Goal: Task Accomplishment & Management: Use online tool/utility

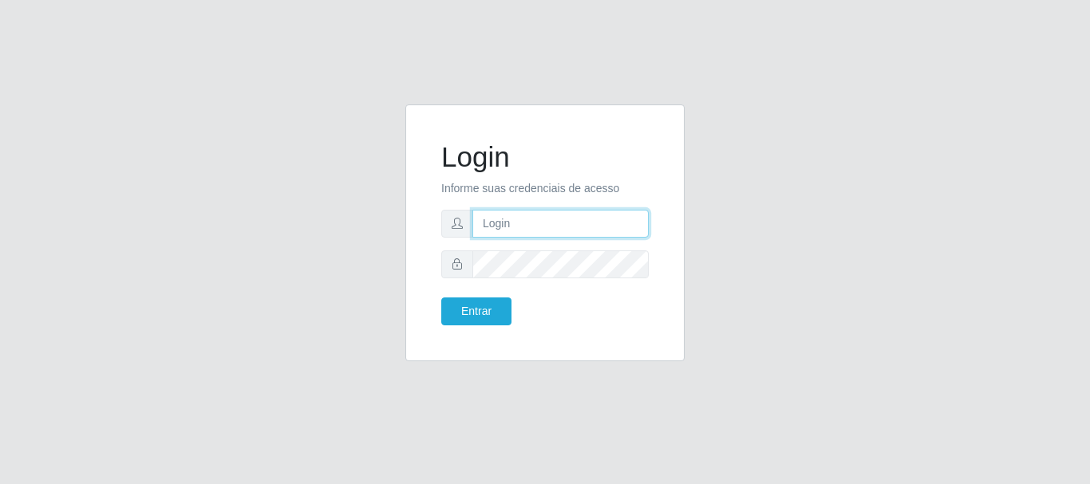
click at [575, 221] on input "text" at bounding box center [560, 224] width 176 height 28
type input "[EMAIL_ADDRESS][DOMAIN_NAME]"
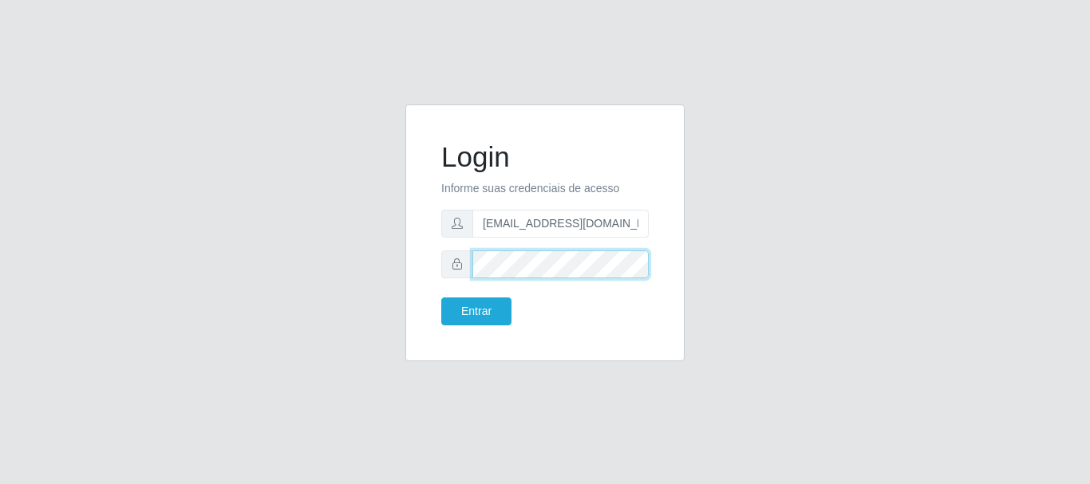
click at [441, 298] on button "Entrar" at bounding box center [476, 312] width 70 height 28
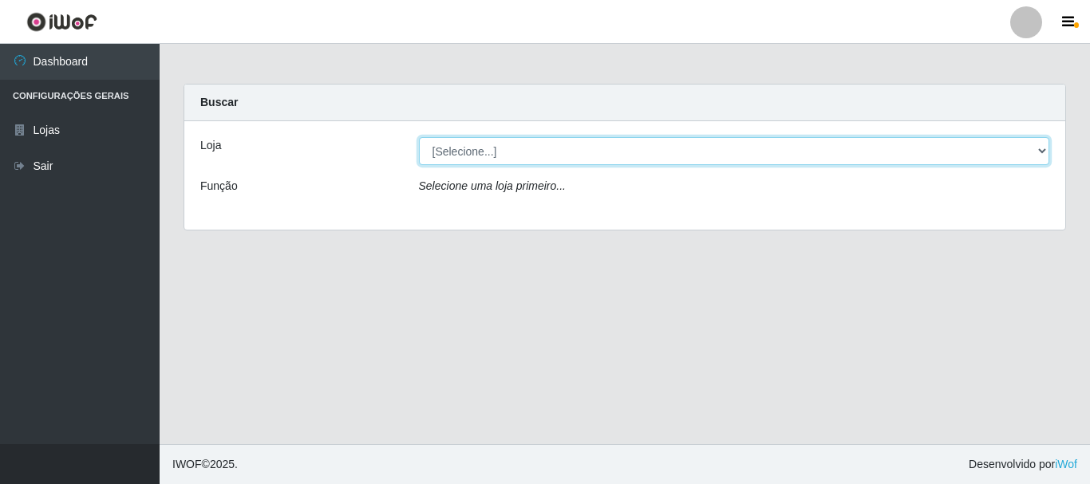
click at [1047, 152] on select "[Selecione...] Queiroz Atacadão - [GEOGRAPHIC_DATA]" at bounding box center [734, 151] width 631 height 28
select select "464"
click at [419, 137] on select "[Selecione...] Queiroz Atacadão - [GEOGRAPHIC_DATA]" at bounding box center [734, 151] width 631 height 28
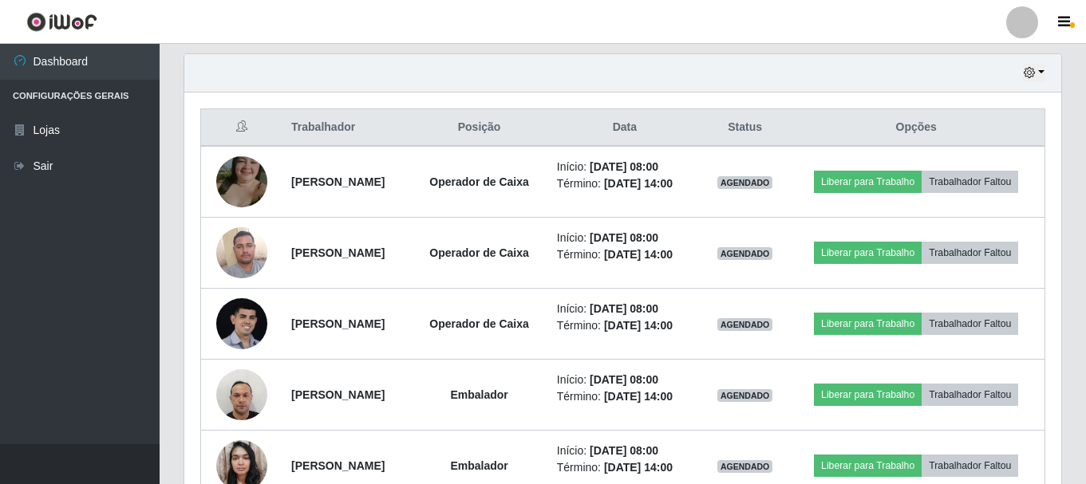
scroll to position [558, 0]
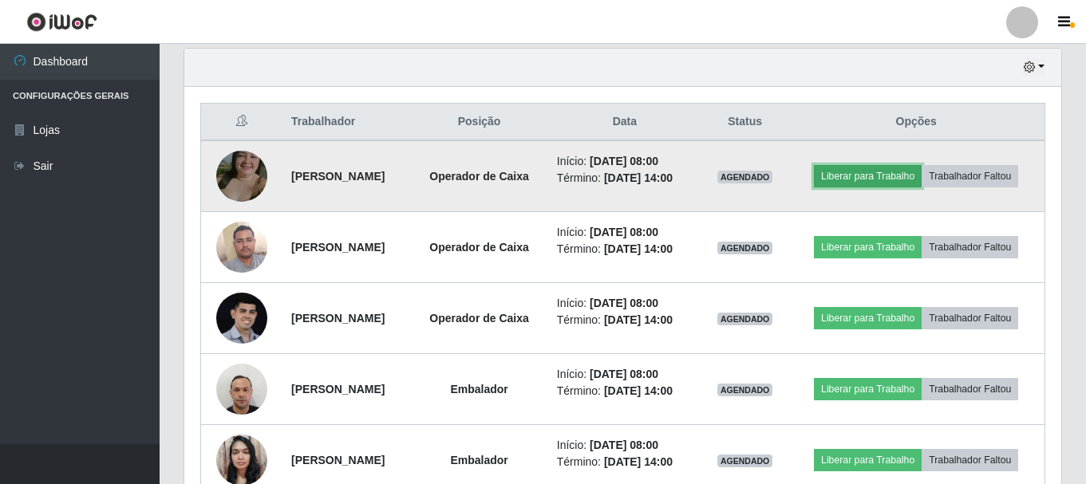
click at [921, 168] on button "Liberar para Trabalho" at bounding box center [868, 176] width 108 height 22
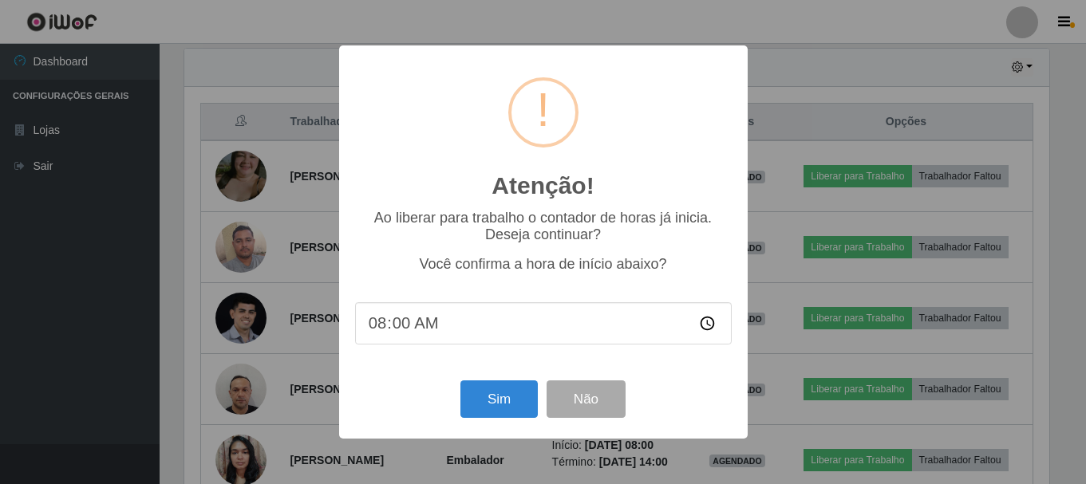
scroll to position [331, 869]
click at [507, 409] on button "Sim" at bounding box center [500, 398] width 77 height 37
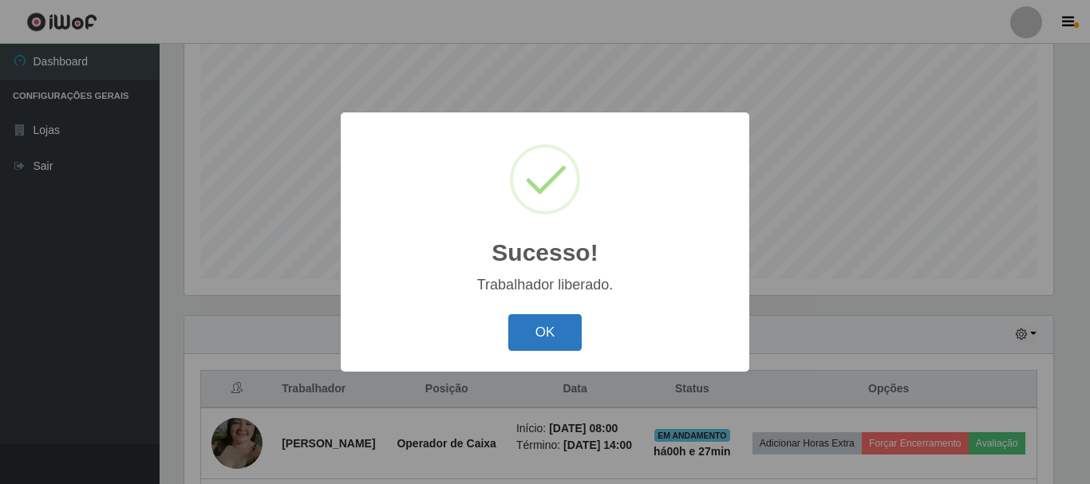
click at [563, 338] on button "OK" at bounding box center [545, 332] width 74 height 37
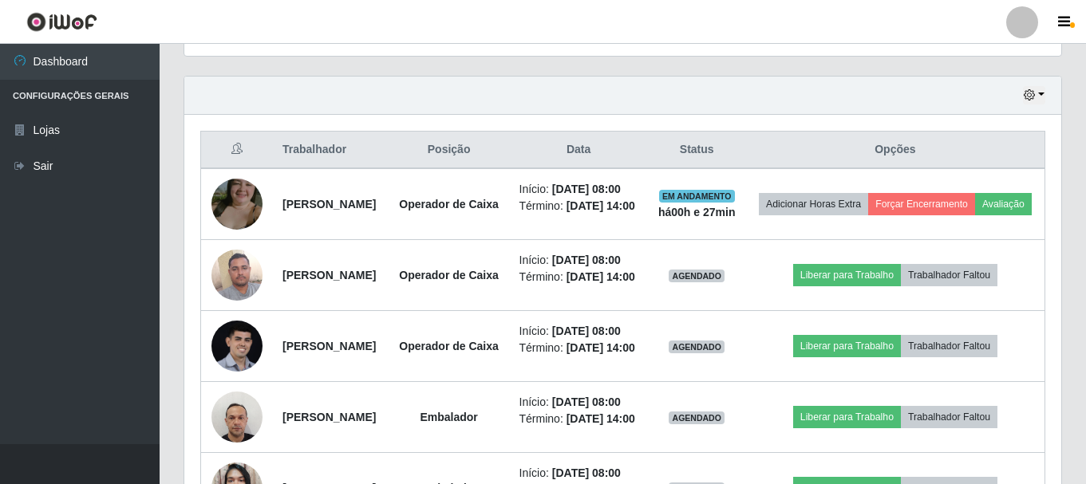
scroll to position [610, 0]
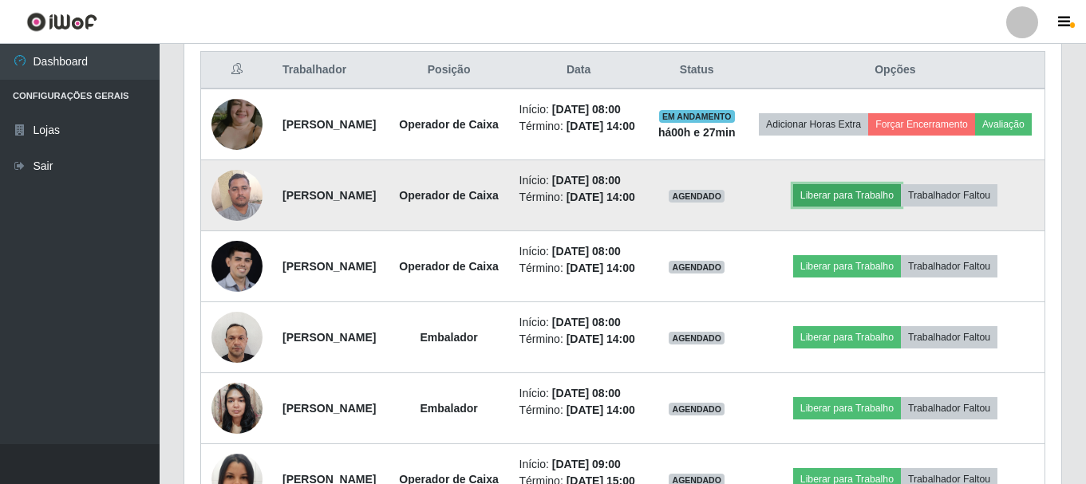
click at [854, 207] on button "Liberar para Trabalho" at bounding box center [847, 195] width 108 height 22
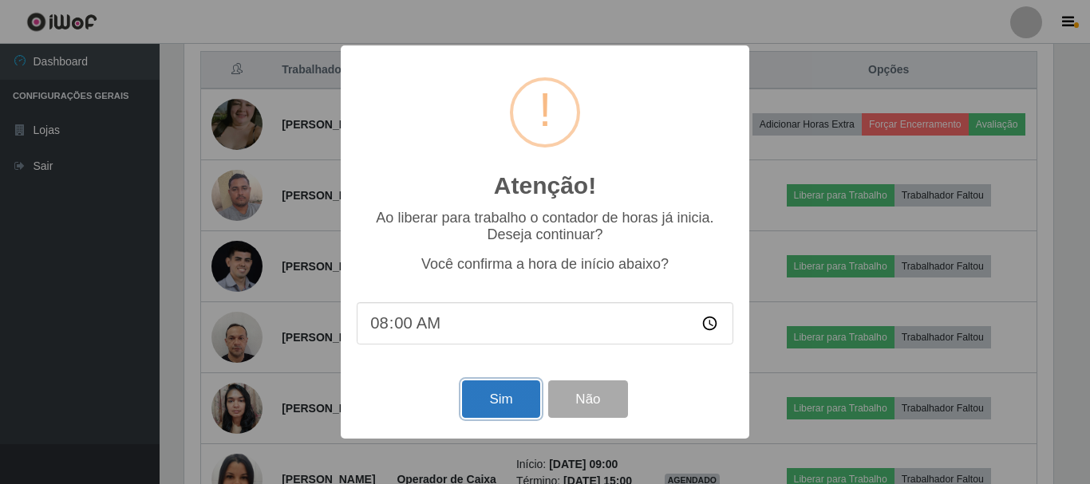
click at [498, 414] on button "Sim" at bounding box center [500, 398] width 77 height 37
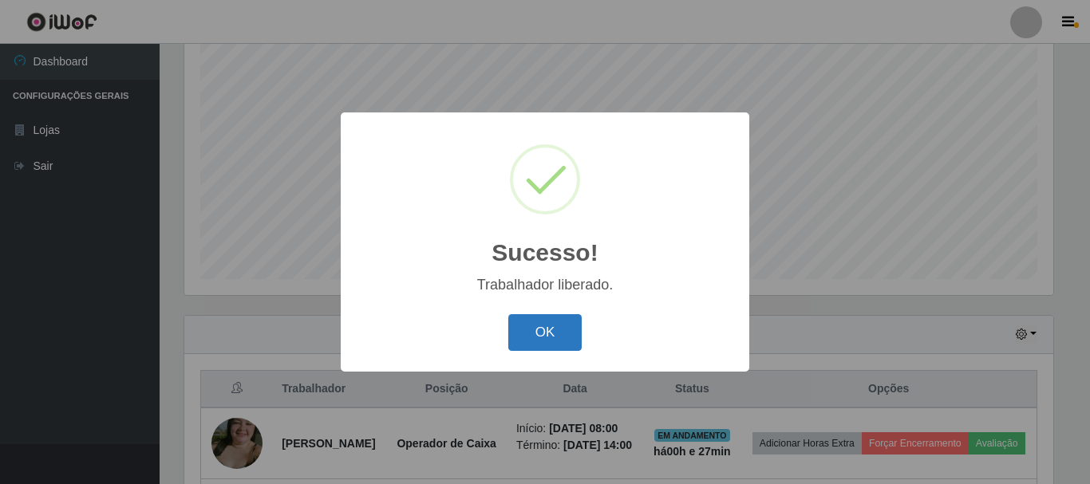
click at [571, 325] on button "OK" at bounding box center [545, 332] width 74 height 37
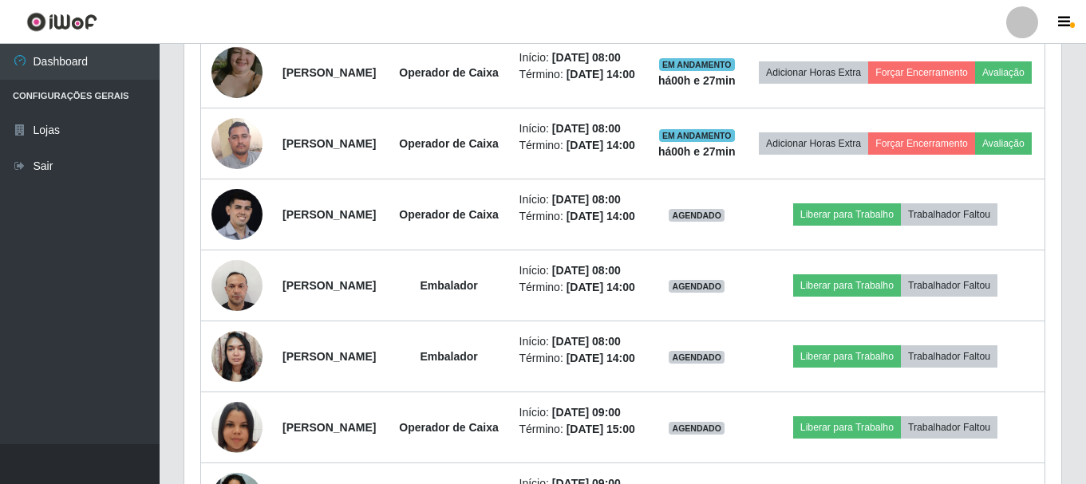
scroll to position [690, 0]
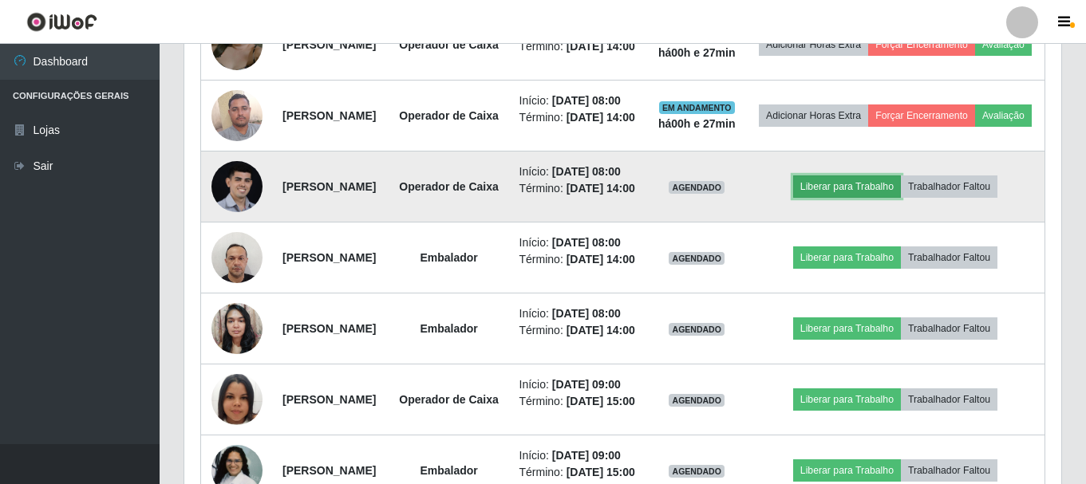
click at [889, 198] on button "Liberar para Trabalho" at bounding box center [847, 186] width 108 height 22
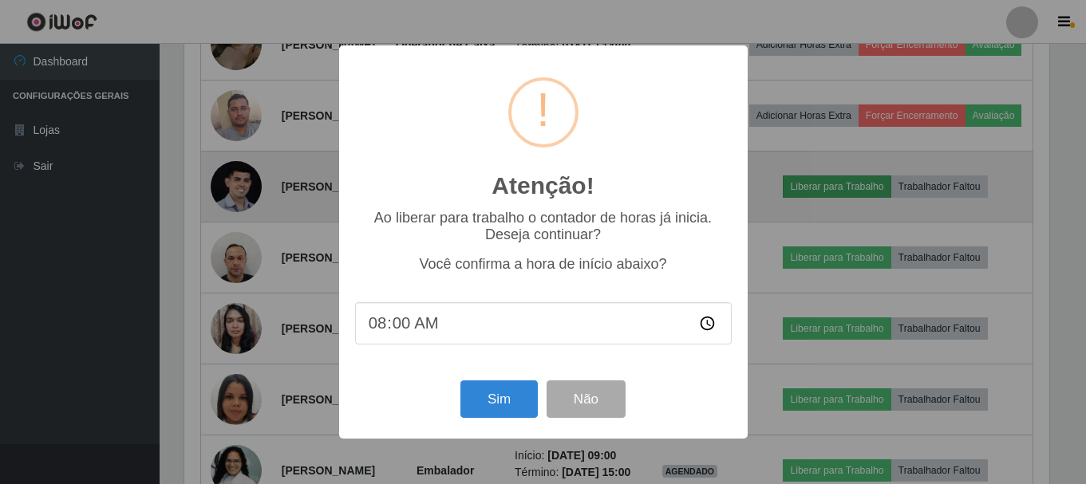
scroll to position [331, 869]
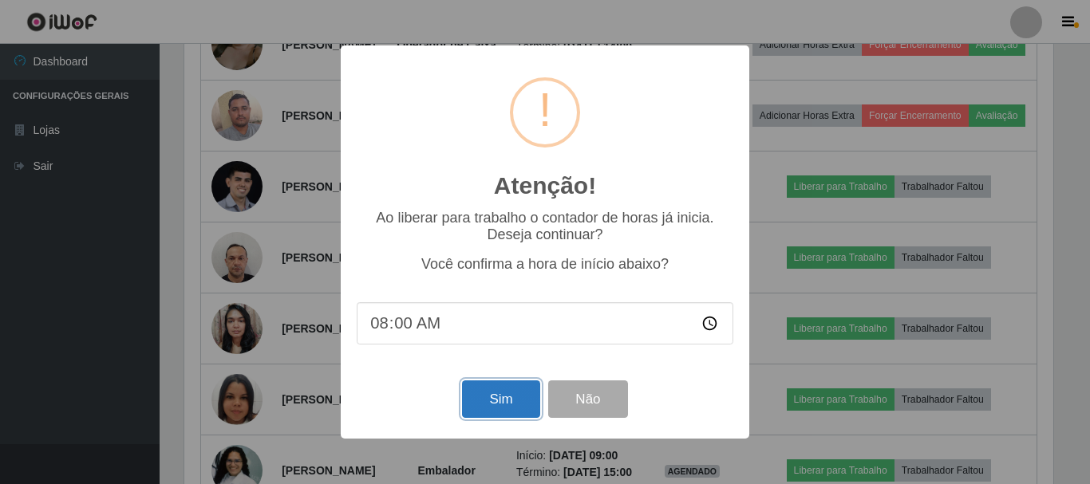
click at [479, 401] on button "Sim" at bounding box center [500, 398] width 77 height 37
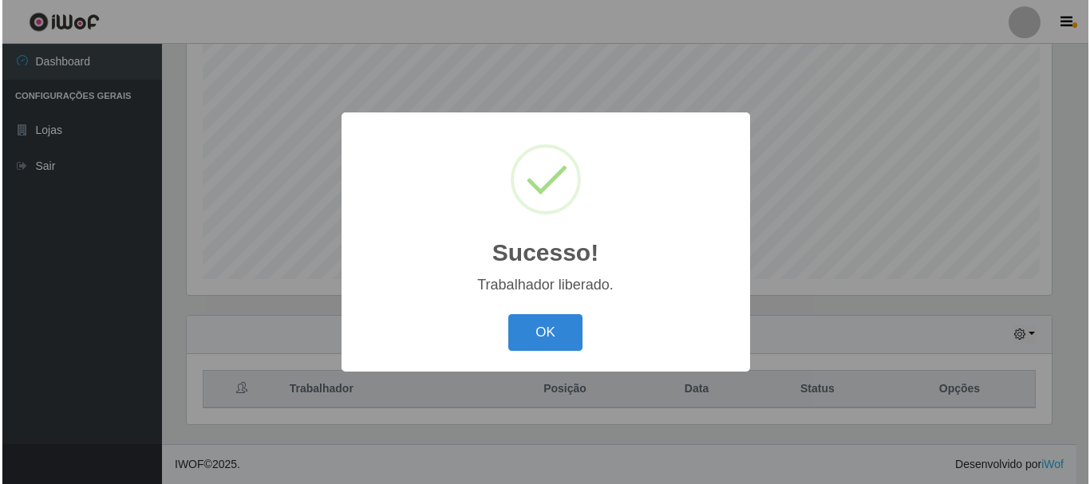
scroll to position [0, 0]
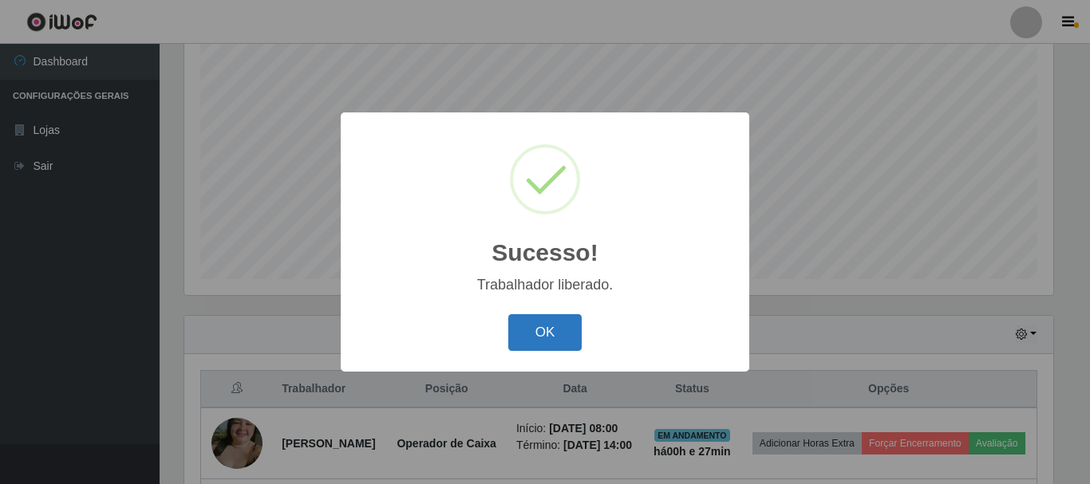
click at [554, 336] on button "OK" at bounding box center [545, 332] width 74 height 37
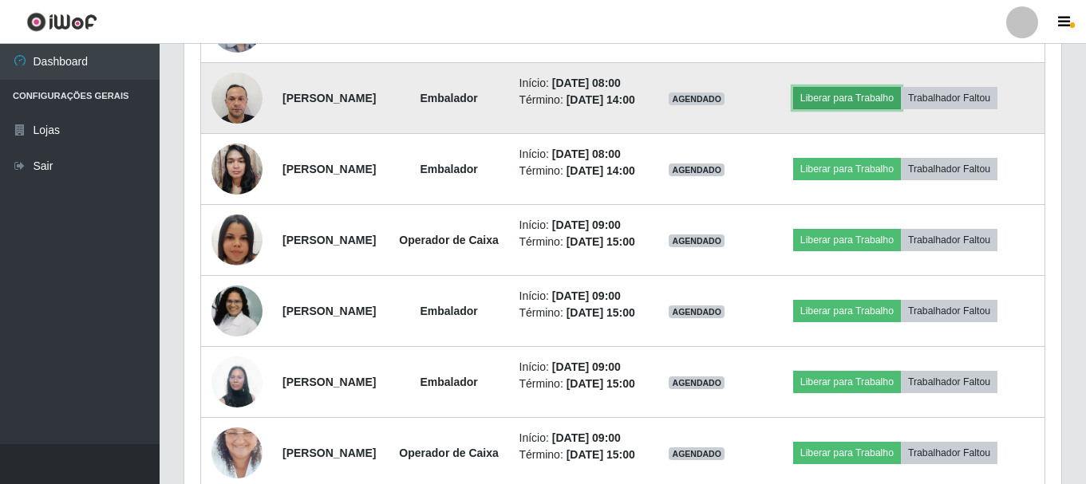
click at [866, 109] on button "Liberar para Trabalho" at bounding box center [847, 98] width 108 height 22
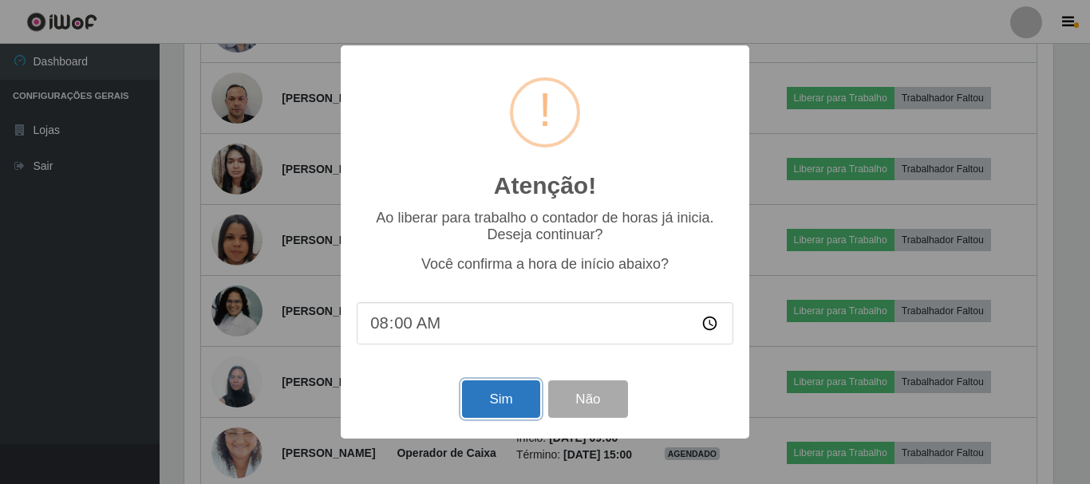
click at [514, 413] on button "Sim" at bounding box center [500, 398] width 77 height 37
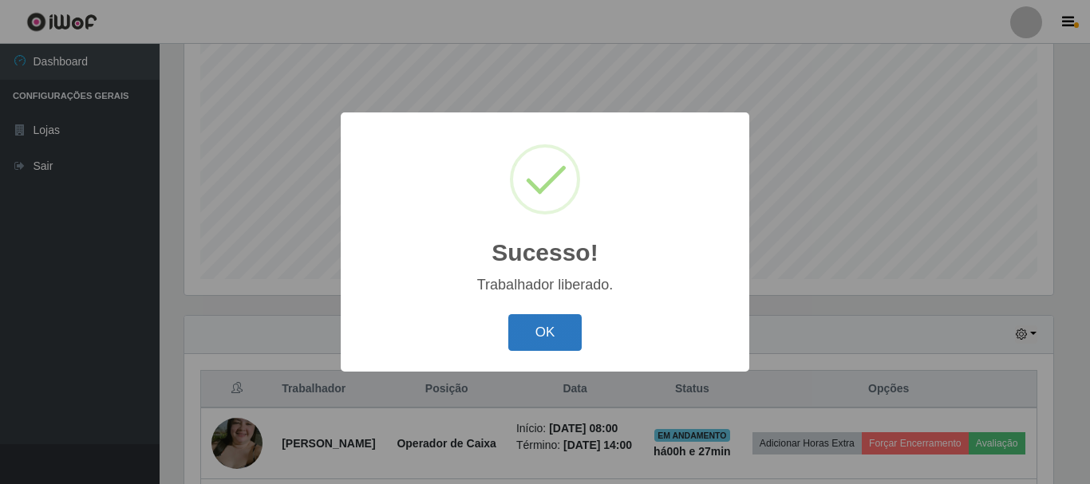
click at [576, 330] on button "OK" at bounding box center [545, 332] width 74 height 37
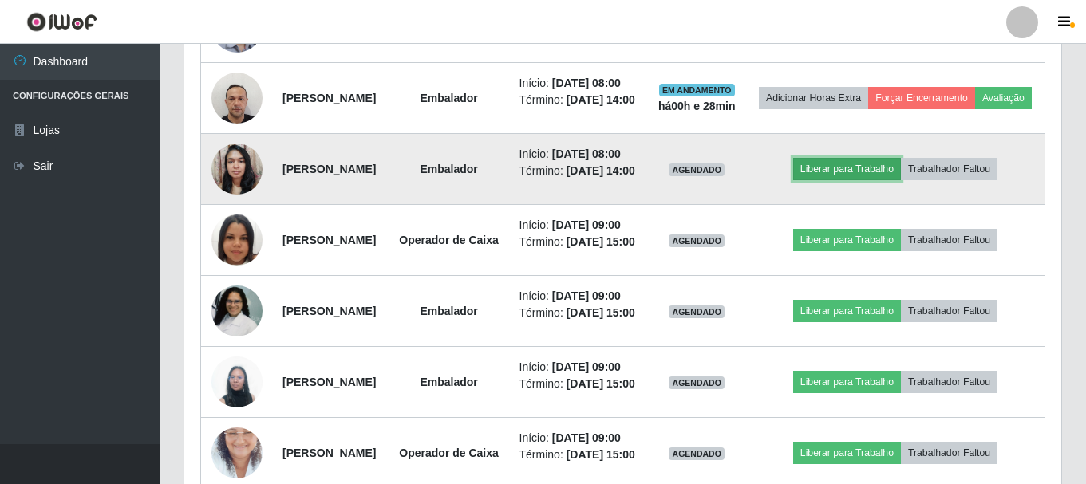
click at [849, 180] on button "Liberar para Trabalho" at bounding box center [847, 169] width 108 height 22
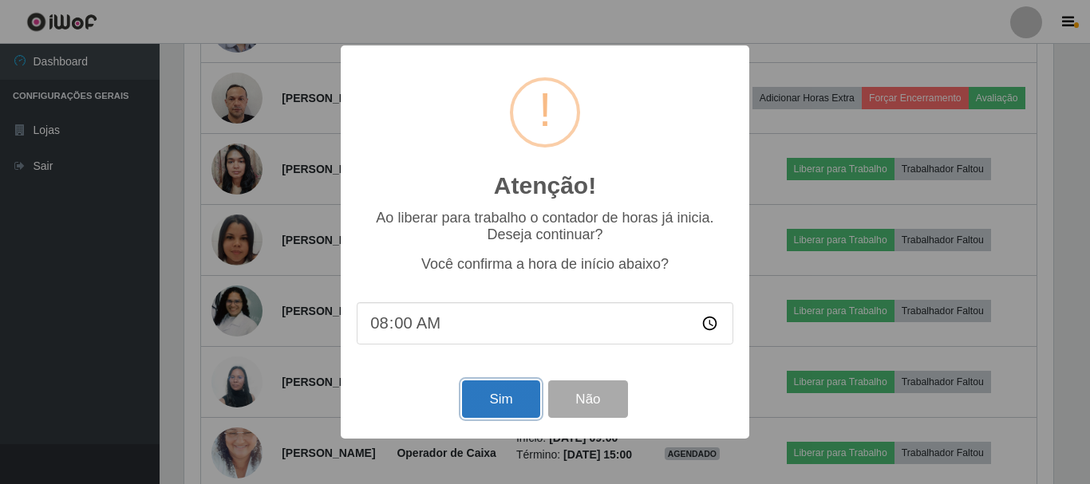
click at [520, 398] on button "Sim" at bounding box center [500, 398] width 77 height 37
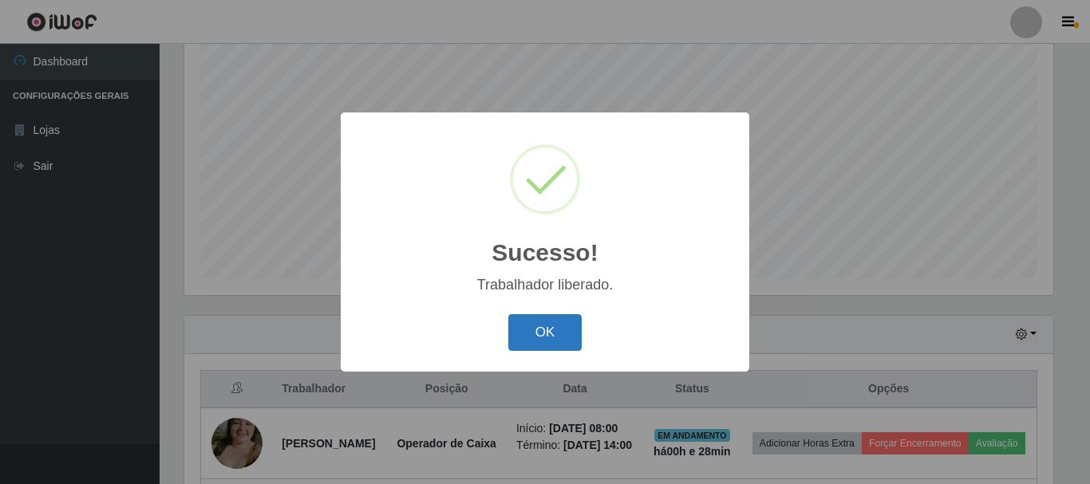
click at [550, 337] on button "OK" at bounding box center [545, 332] width 74 height 37
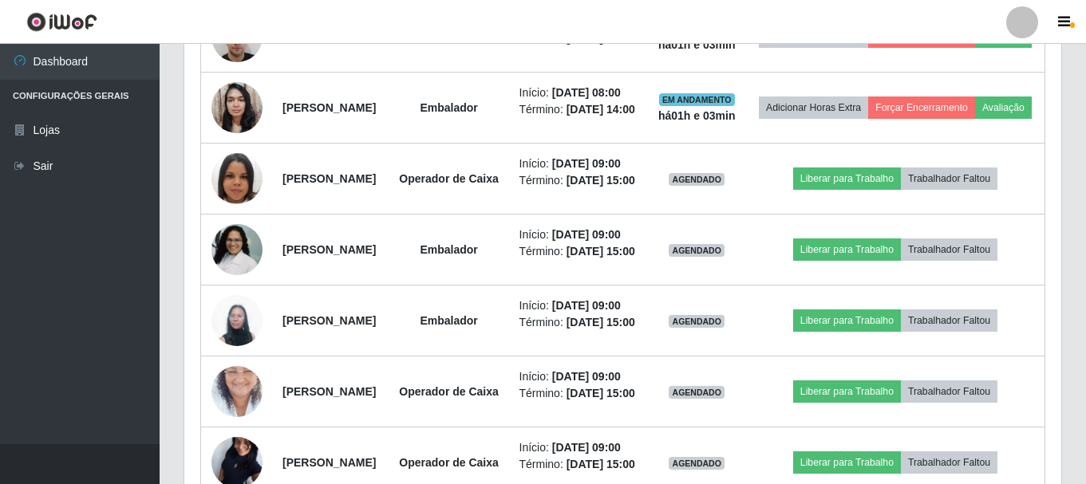
scroll to position [909, 0]
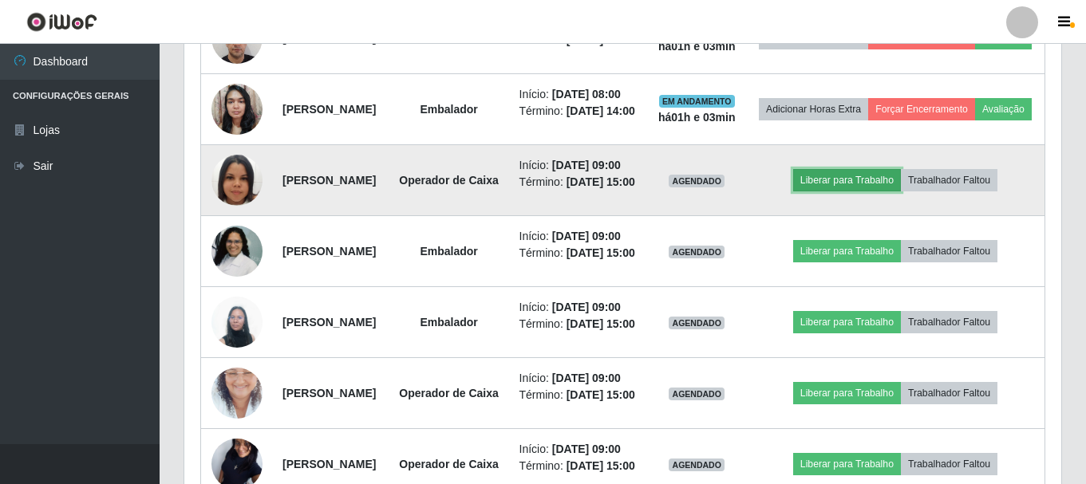
click at [873, 191] on button "Liberar para Trabalho" at bounding box center [847, 180] width 108 height 22
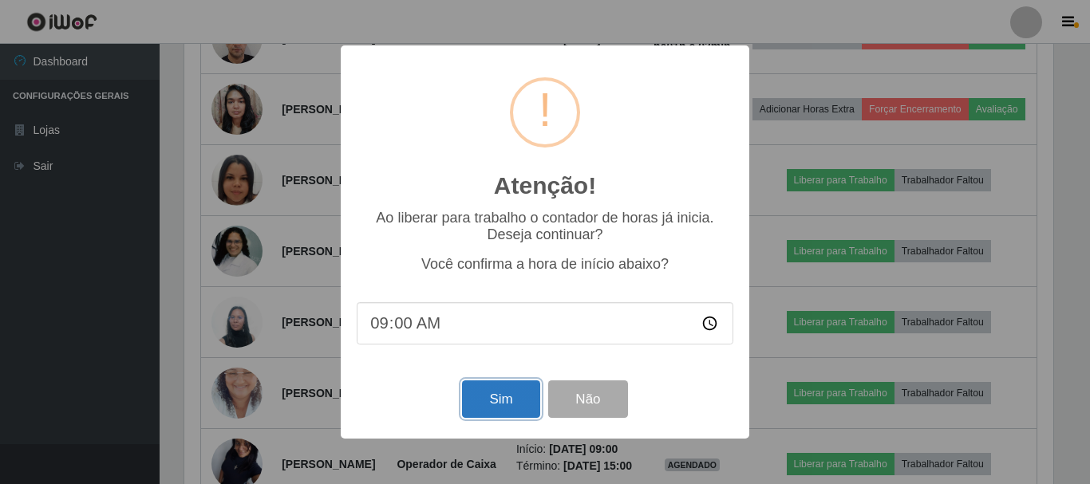
click at [497, 408] on button "Sim" at bounding box center [500, 398] width 77 height 37
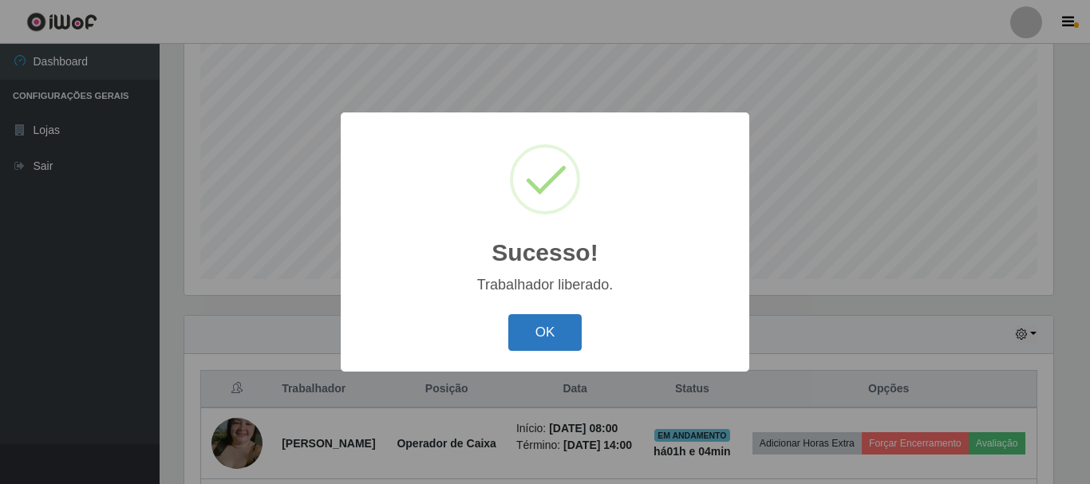
click at [537, 346] on button "OK" at bounding box center [545, 332] width 74 height 37
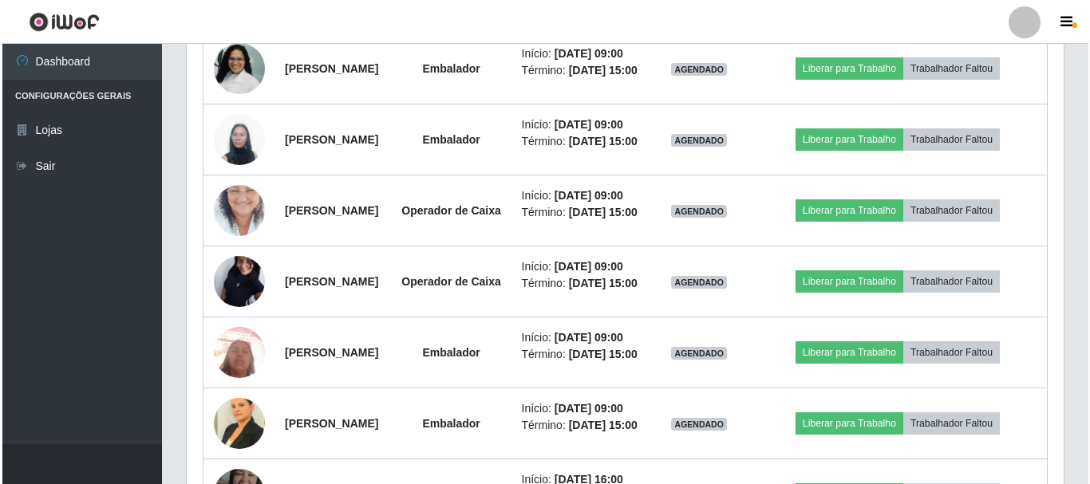
scroll to position [1169, 0]
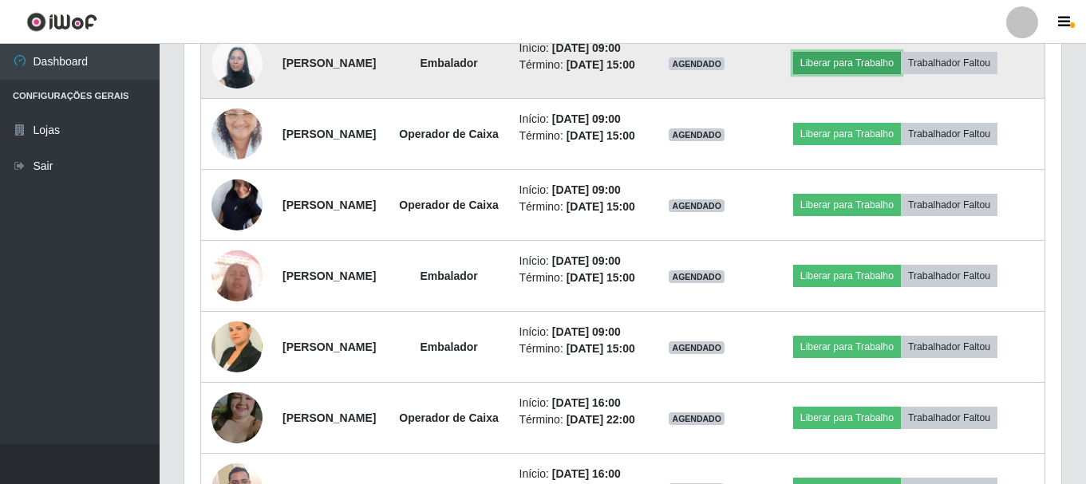
click at [877, 74] on button "Liberar para Trabalho" at bounding box center [847, 63] width 108 height 22
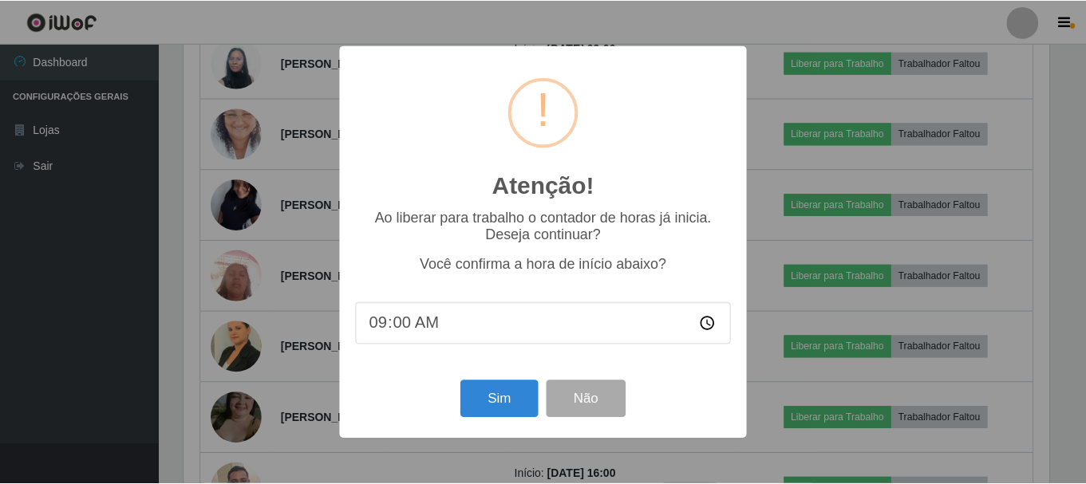
scroll to position [331, 869]
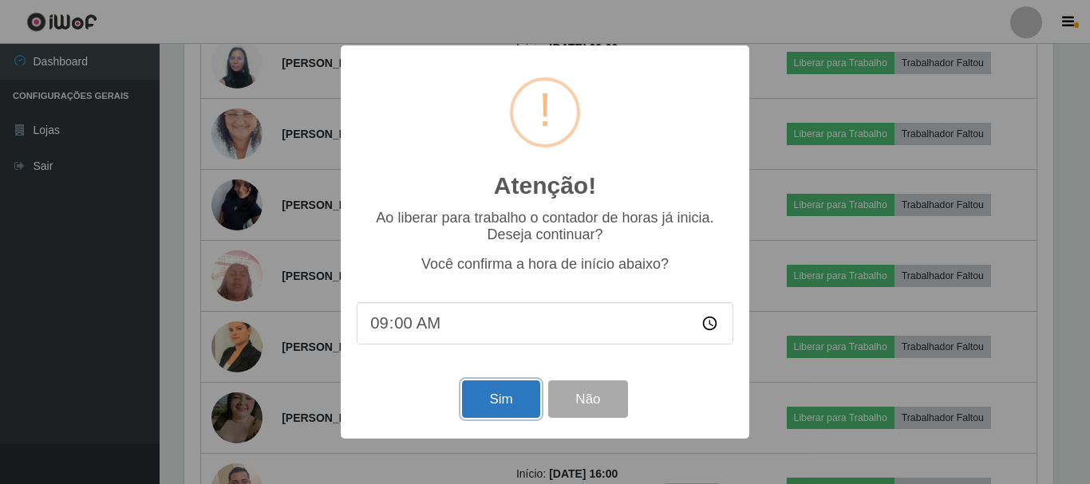
click at [521, 392] on button "Sim" at bounding box center [500, 398] width 77 height 37
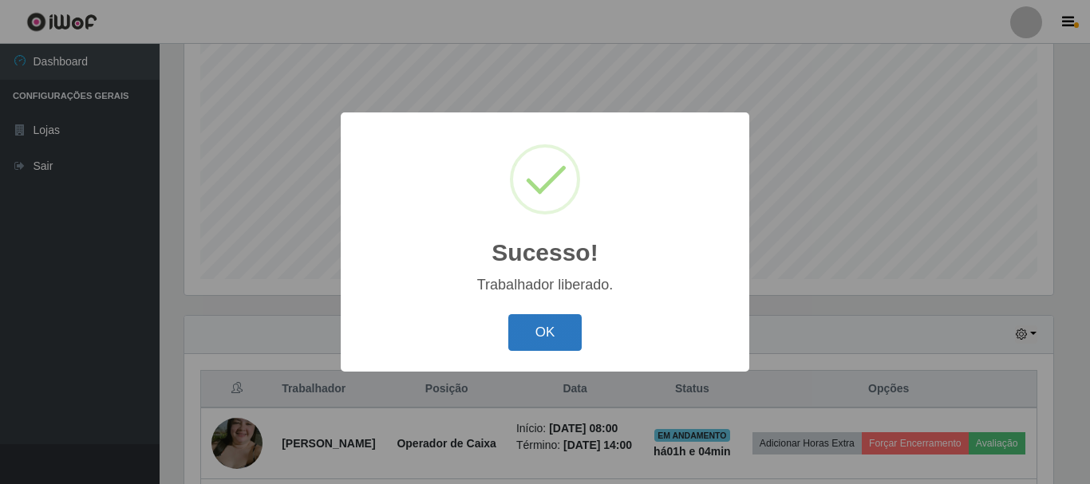
click at [575, 343] on button "OK" at bounding box center [545, 332] width 74 height 37
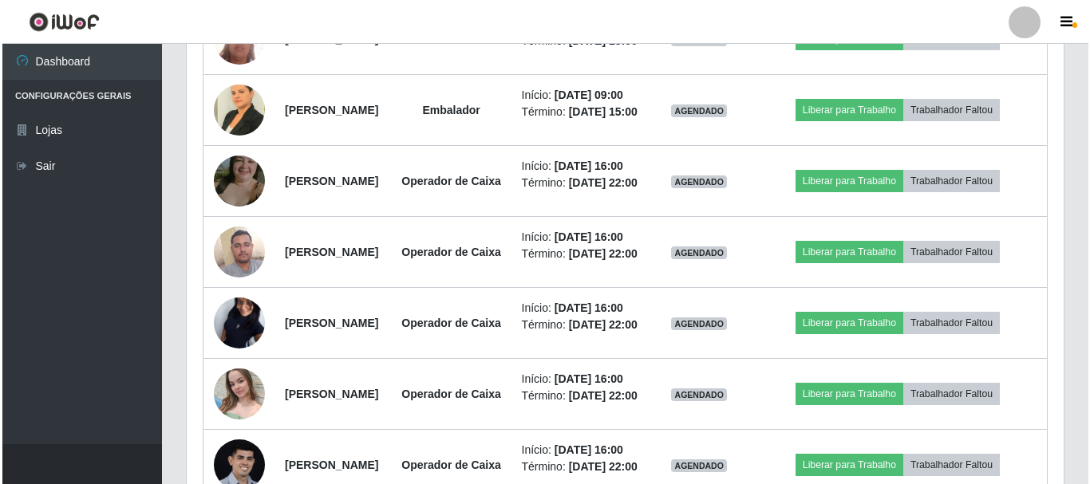
scroll to position [1408, 0]
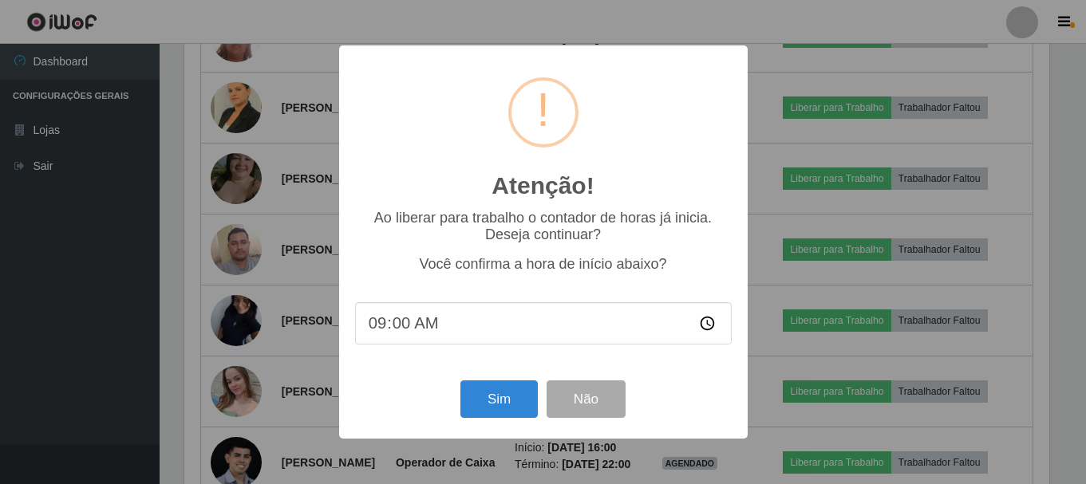
scroll to position [331, 869]
click at [501, 412] on button "Sim" at bounding box center [500, 398] width 77 height 37
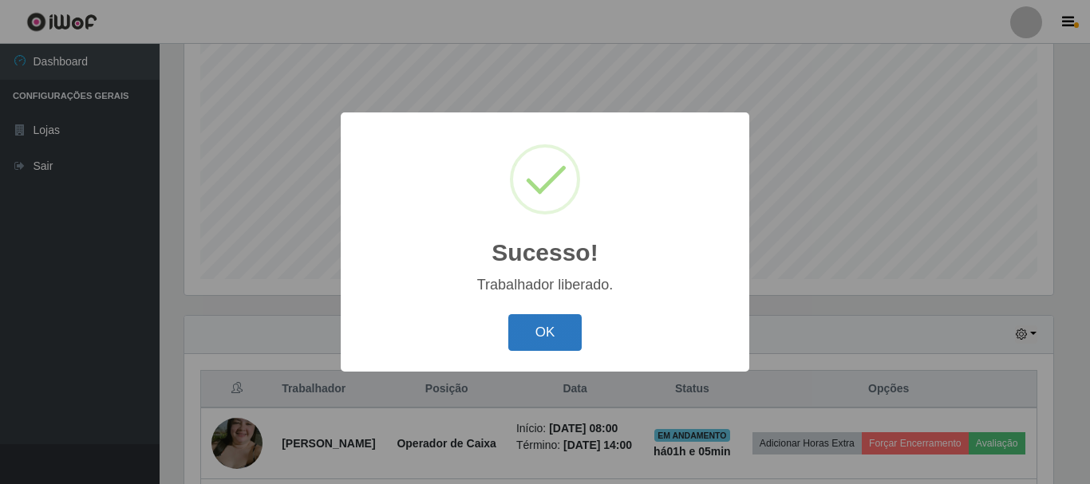
click at [558, 325] on button "OK" at bounding box center [545, 332] width 74 height 37
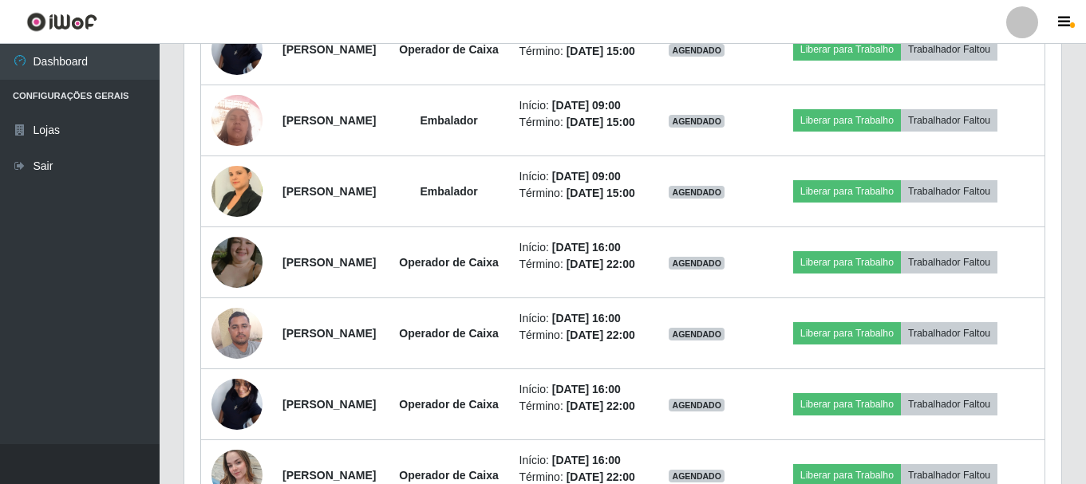
scroll to position [1328, 0]
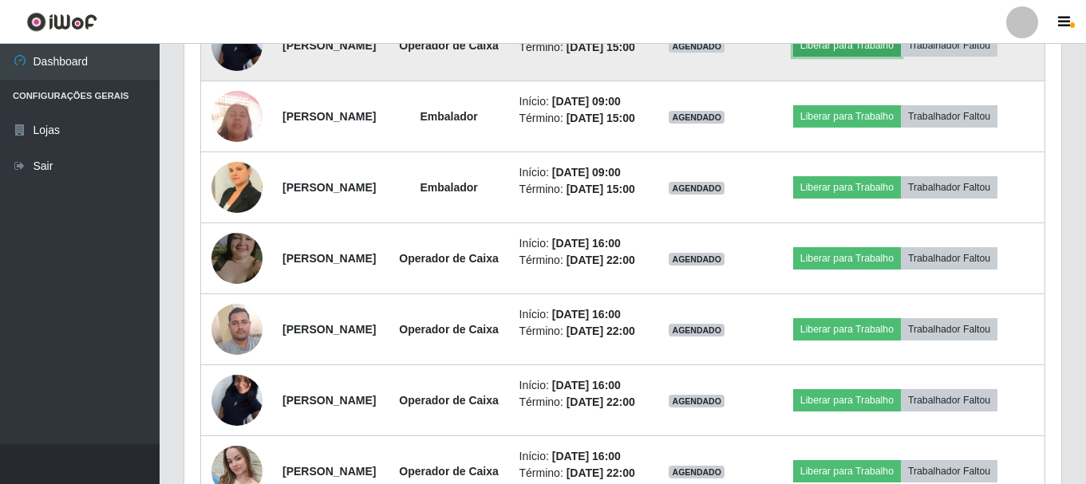
click at [885, 57] on button "Liberar para Trabalho" at bounding box center [847, 45] width 108 height 22
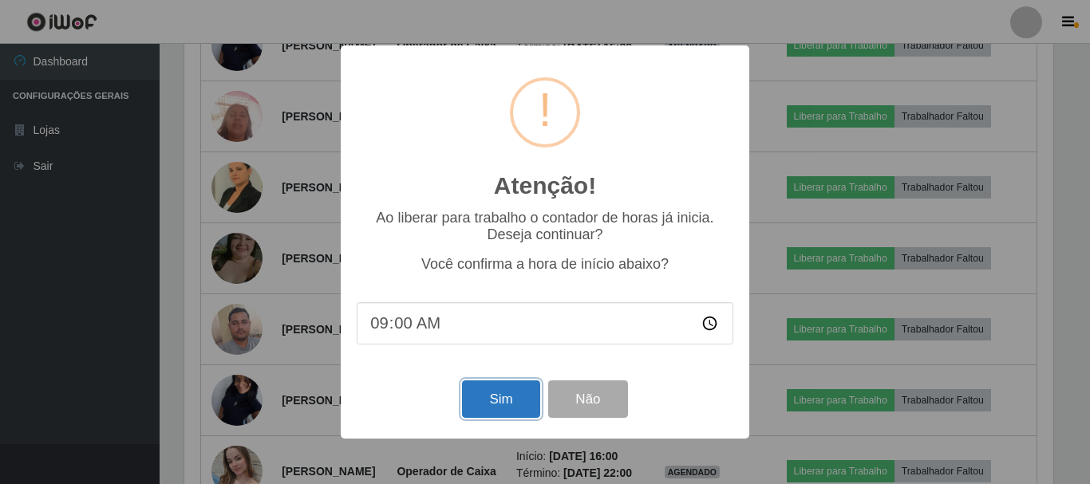
click at [507, 405] on button "Sim" at bounding box center [500, 398] width 77 height 37
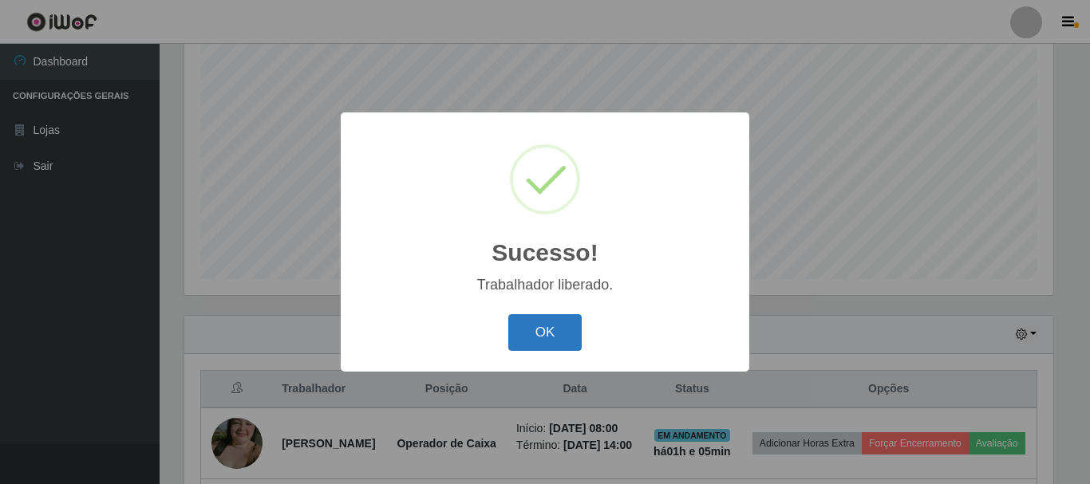
click at [528, 330] on button "OK" at bounding box center [545, 332] width 74 height 37
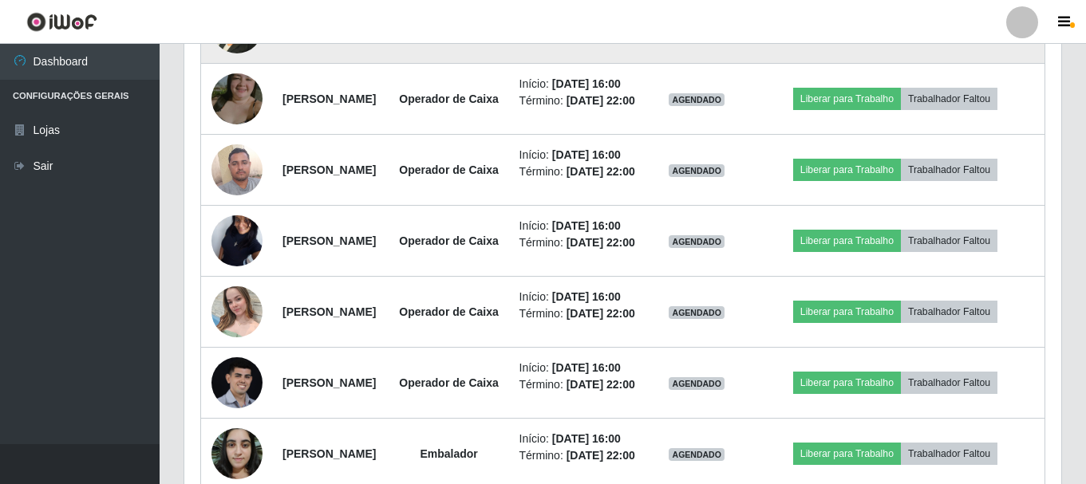
click at [877, 39] on button "Liberar para Trabalho" at bounding box center [847, 28] width 108 height 22
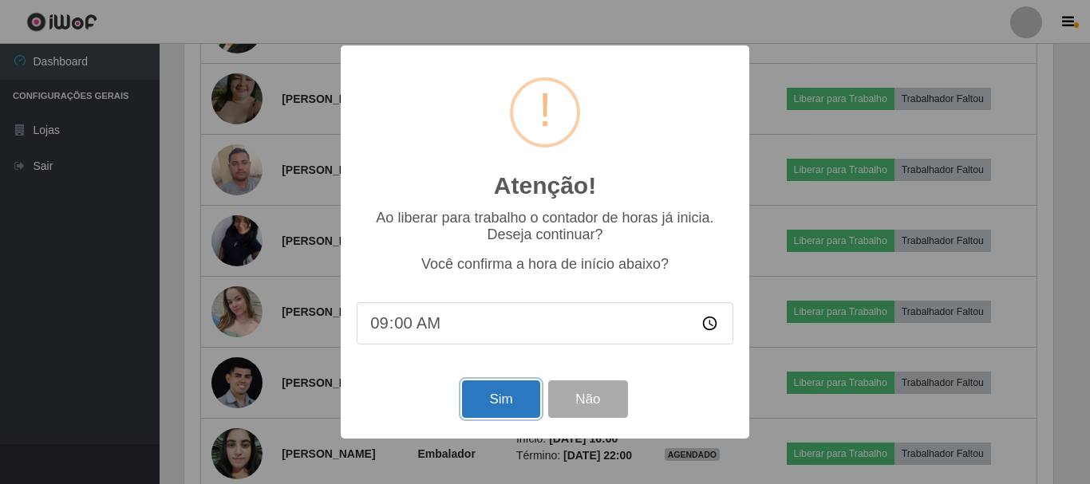
click at [522, 403] on button "Sim" at bounding box center [500, 398] width 77 height 37
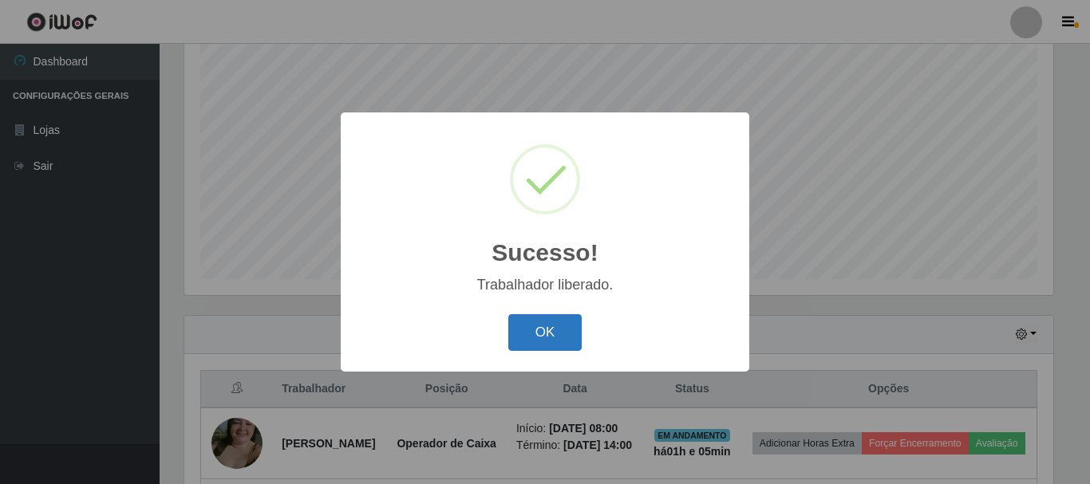
click at [571, 341] on button "OK" at bounding box center [545, 332] width 74 height 37
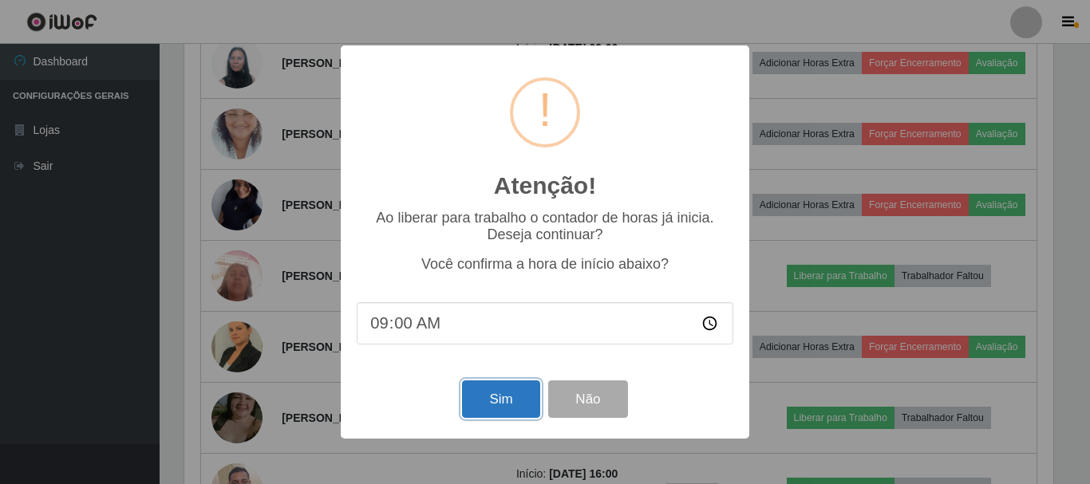
click at [504, 388] on button "Sim" at bounding box center [500, 398] width 77 height 37
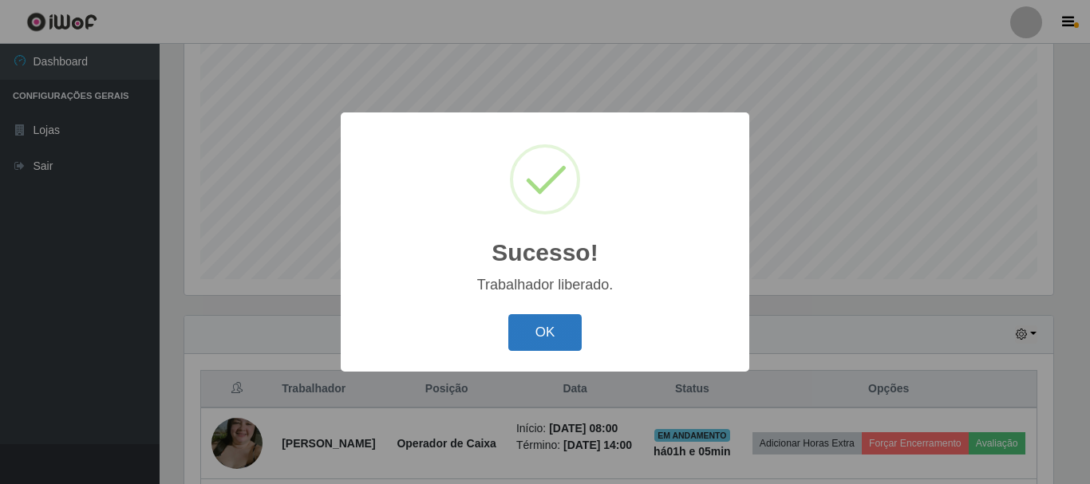
click at [568, 333] on button "OK" at bounding box center [545, 332] width 74 height 37
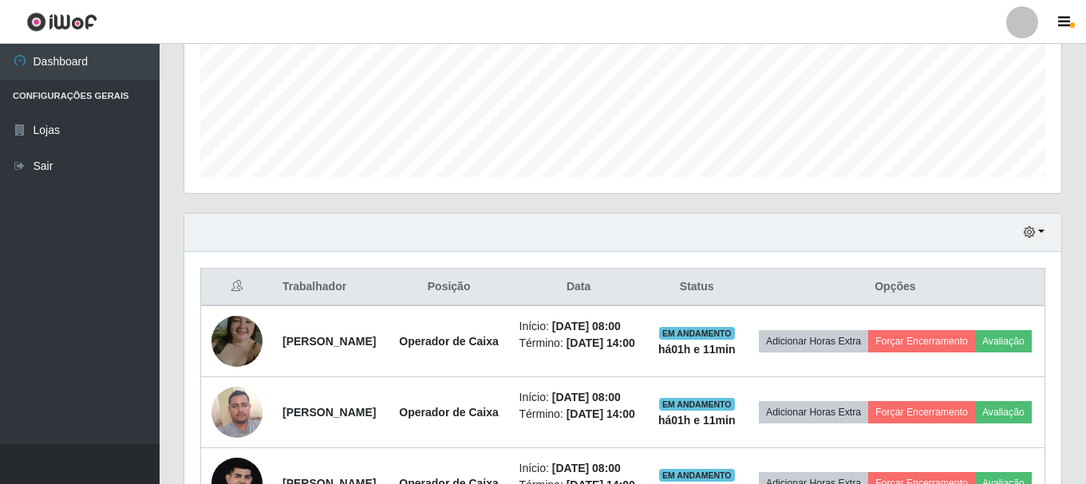
scroll to position [371, 0]
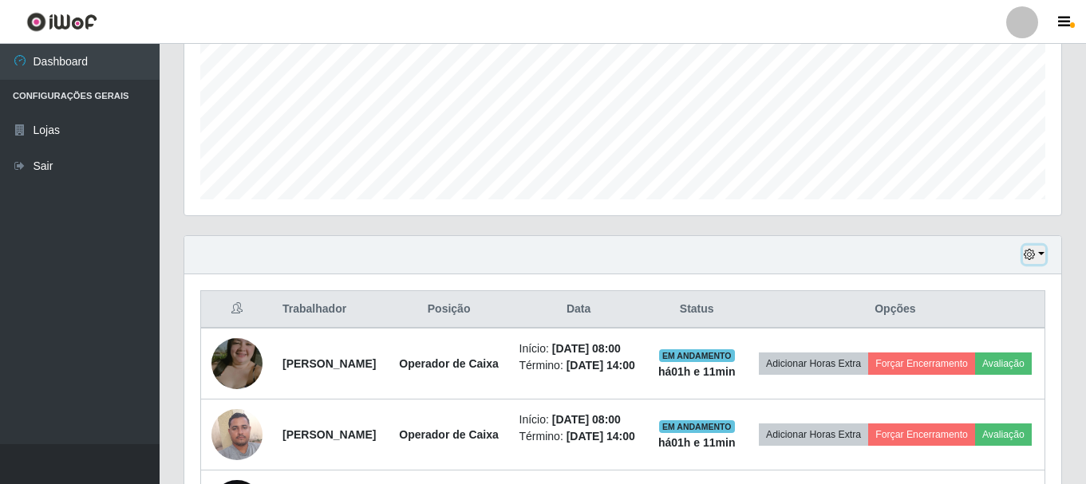
click at [1043, 255] on button "button" at bounding box center [1034, 255] width 22 height 18
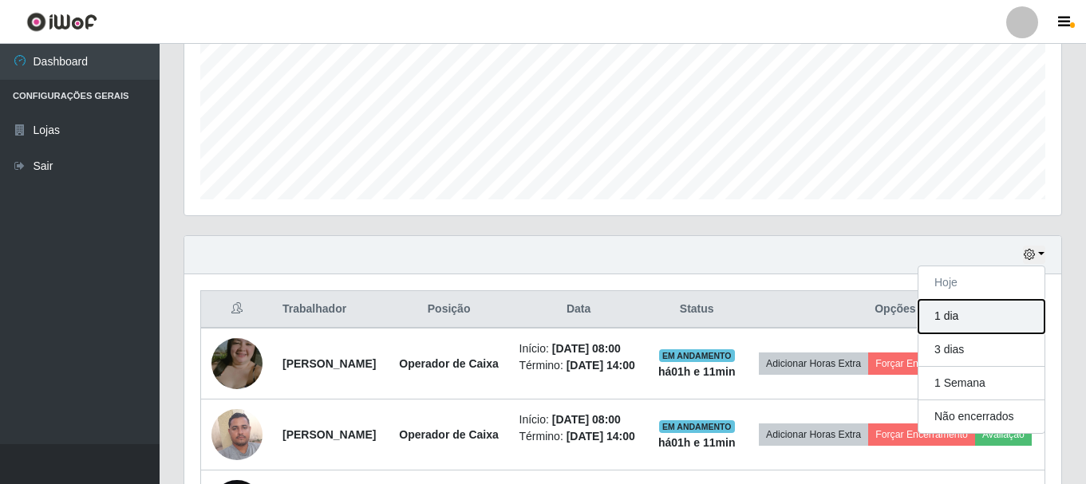
click at [988, 322] on button "1 dia" at bounding box center [981, 317] width 126 height 34
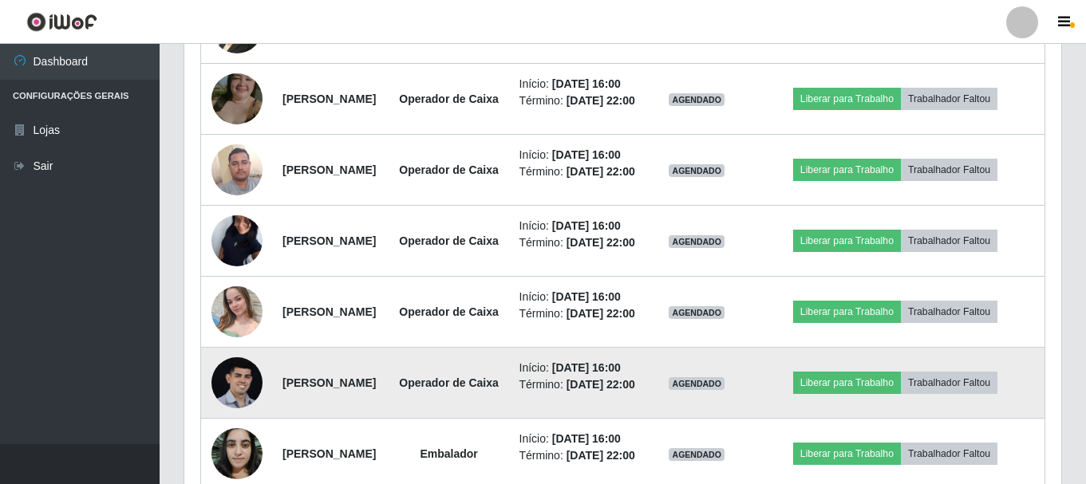
scroll to position [1567, 0]
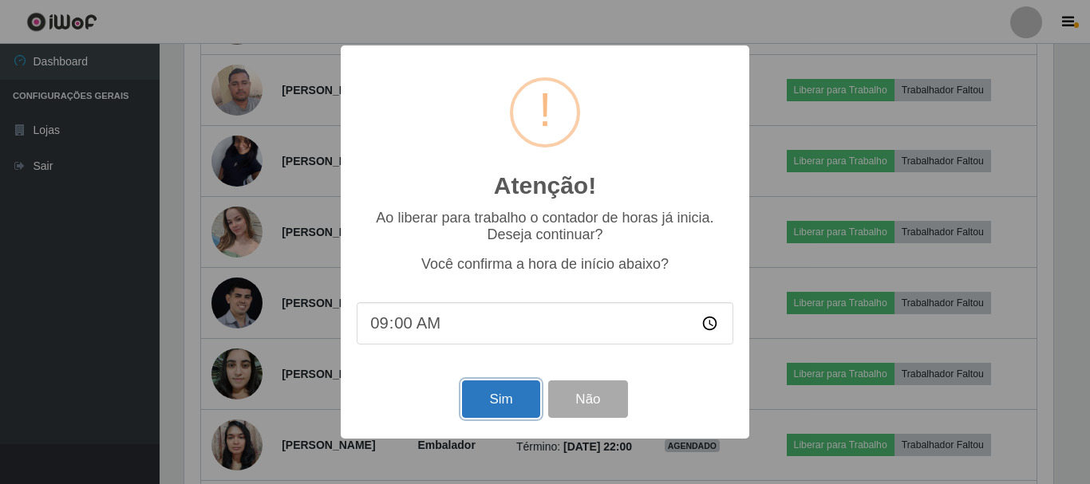
click at [496, 409] on button "Sim" at bounding box center [500, 398] width 77 height 37
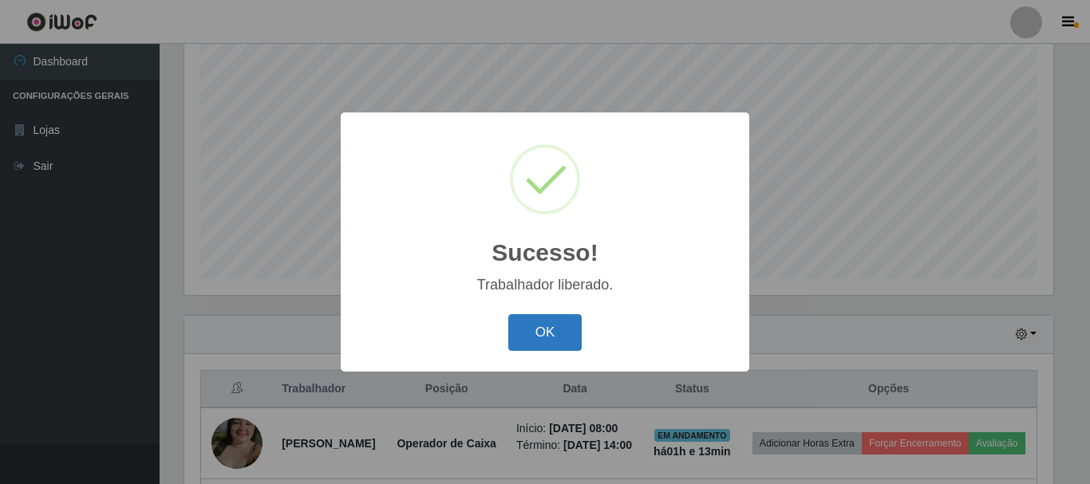
click at [543, 349] on button "OK" at bounding box center [545, 332] width 74 height 37
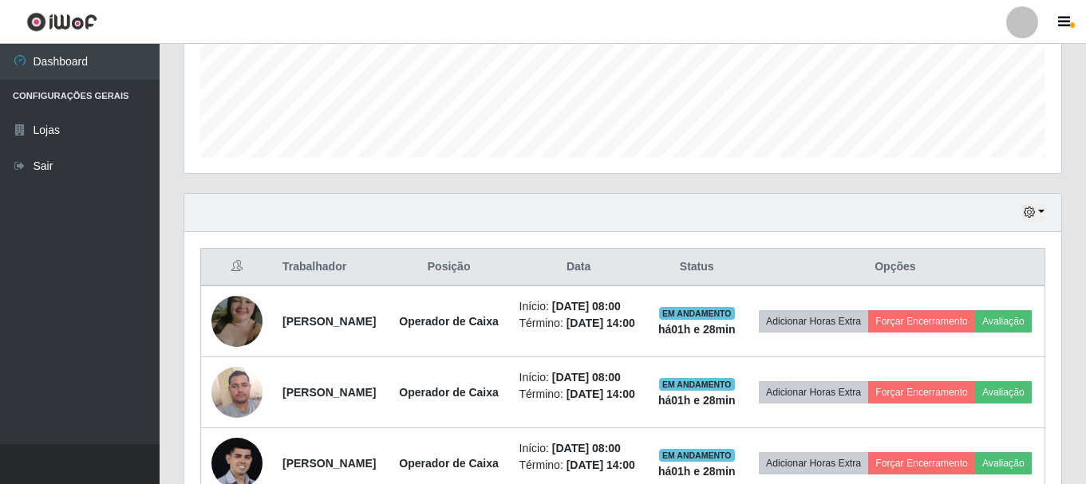
scroll to position [483, 0]
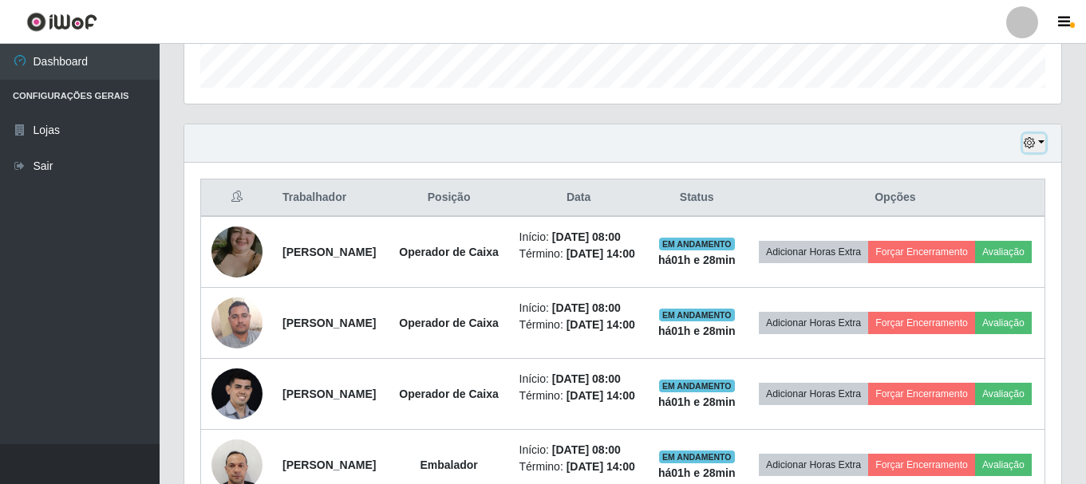
click at [1033, 148] on icon "button" at bounding box center [1028, 142] width 11 height 11
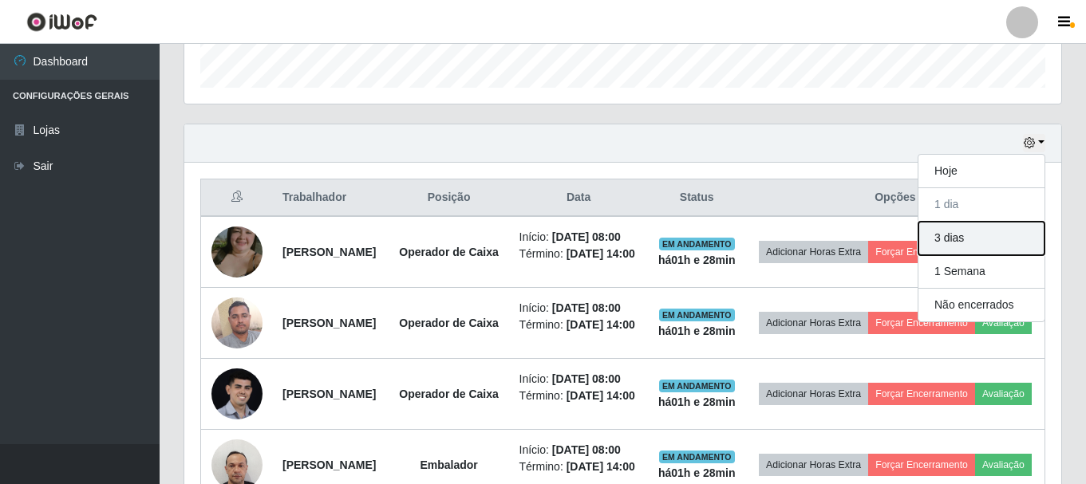
click at [1001, 246] on button "3 dias" at bounding box center [981, 239] width 126 height 34
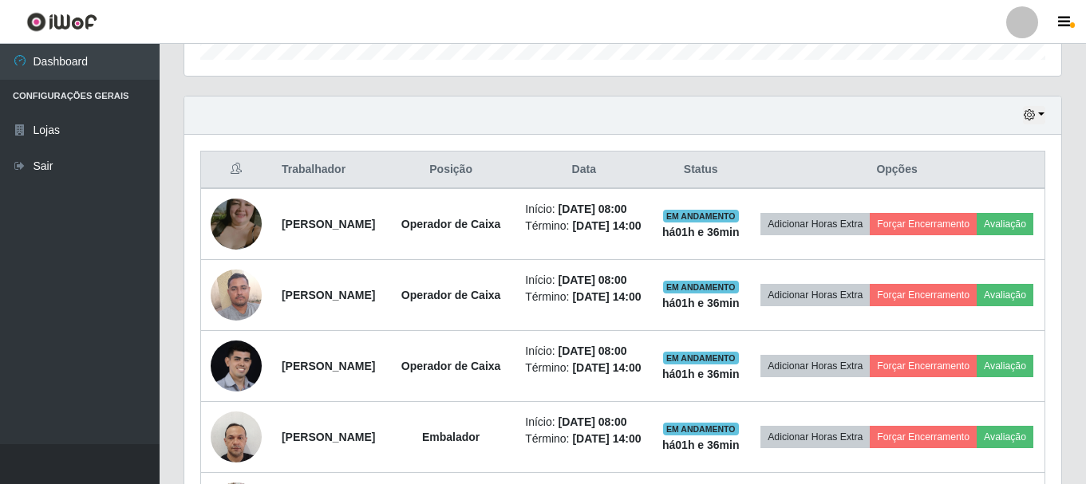
scroll to position [491, 0]
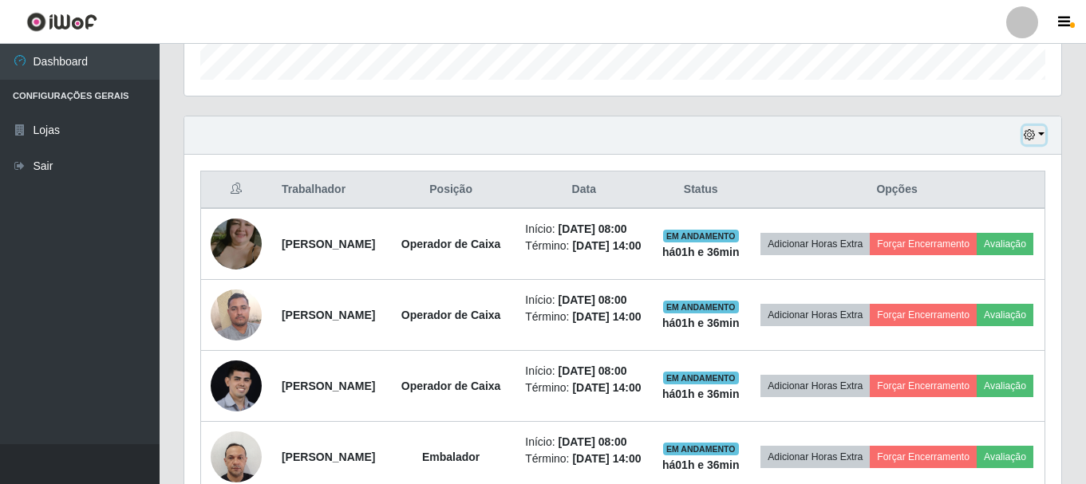
click at [1039, 134] on button "button" at bounding box center [1034, 135] width 22 height 18
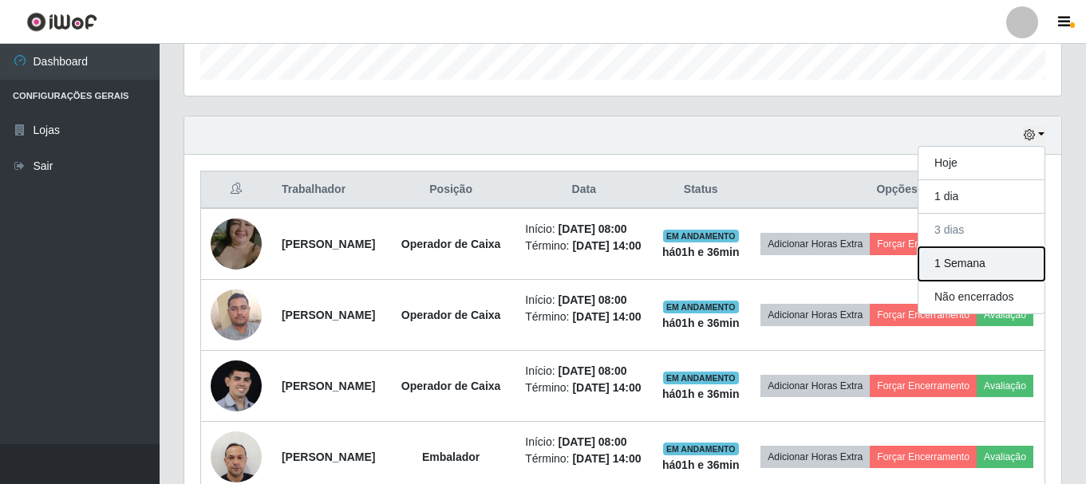
click at [982, 265] on button "1 Semana" at bounding box center [981, 264] width 126 height 34
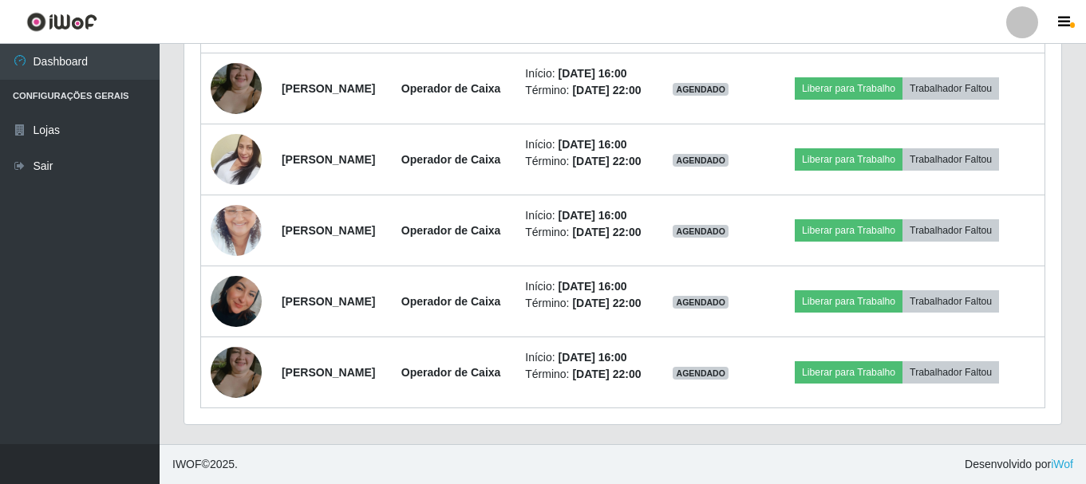
scroll to position [6633, 0]
